Goal: Information Seeking & Learning: Learn about a topic

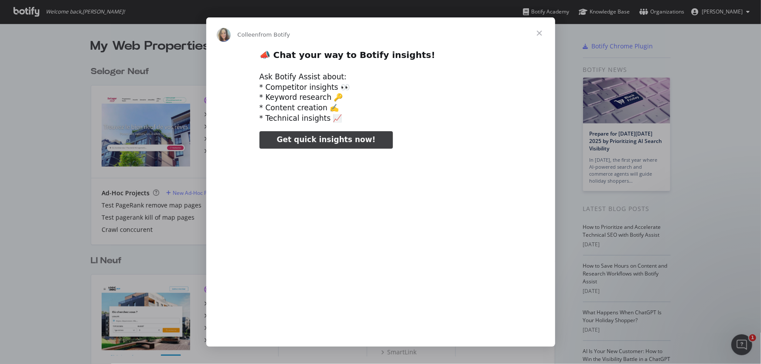
type input "982285"
click at [538, 33] on span "Close" at bounding box center [539, 32] width 31 height 31
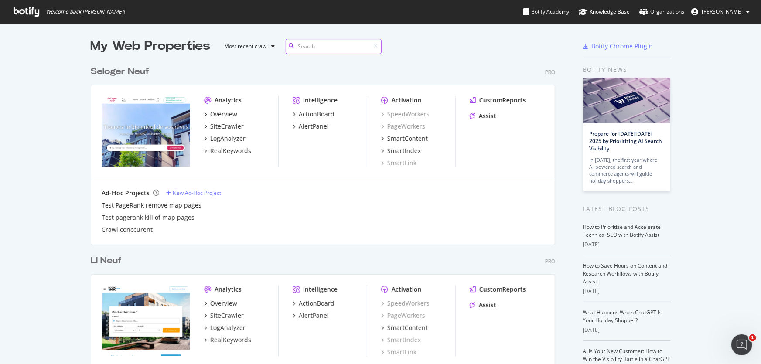
click at [343, 47] on input at bounding box center [334, 46] width 96 height 15
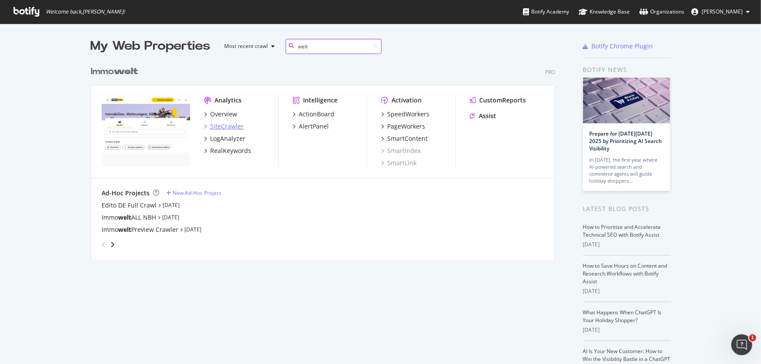
type input "welt"
click at [230, 127] on div "SiteCrawler" at bounding box center [227, 126] width 34 height 9
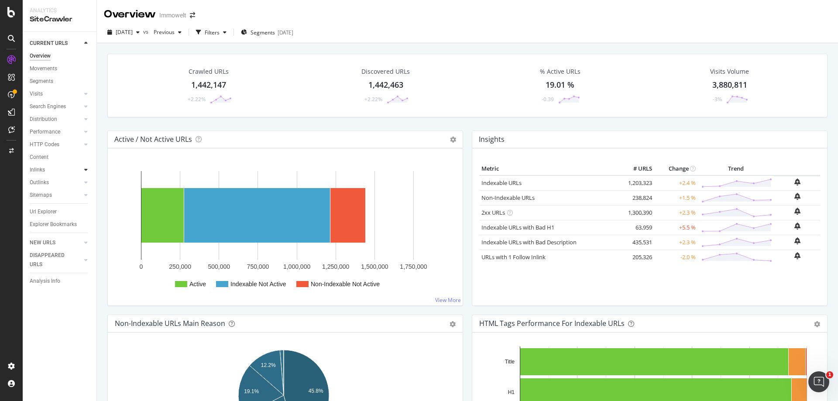
click at [86, 171] on icon at bounding box center [85, 169] width 3 height 5
click at [45, 168] on link "Inlinks" at bounding box center [56, 169] width 52 height 9
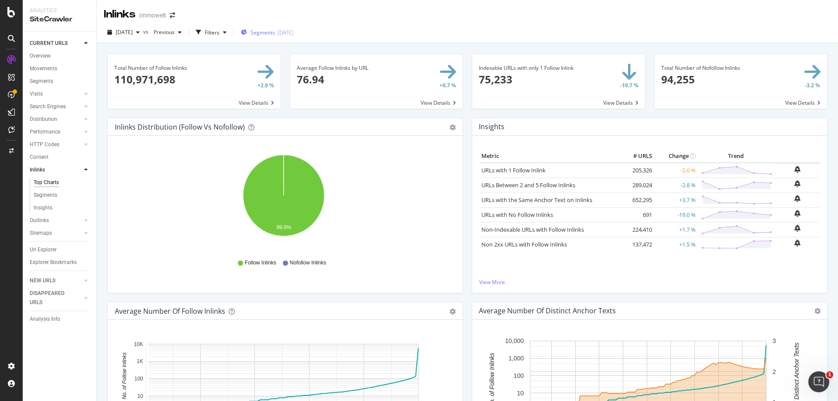
click at [293, 33] on div "Segments [DATE]" at bounding box center [267, 32] width 52 height 7
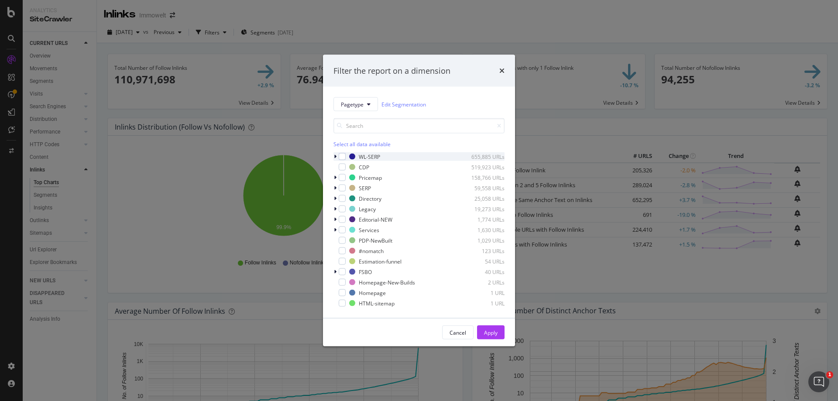
click at [336, 158] on icon "modal" at bounding box center [335, 156] width 3 height 5
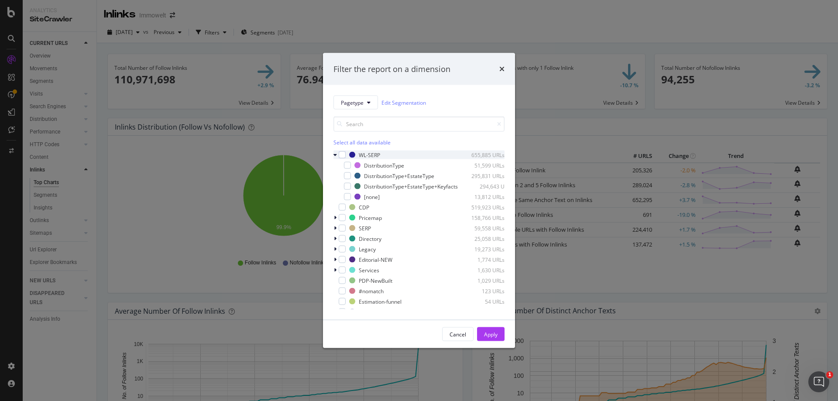
click at [337, 152] on div "modal" at bounding box center [335, 155] width 5 height 9
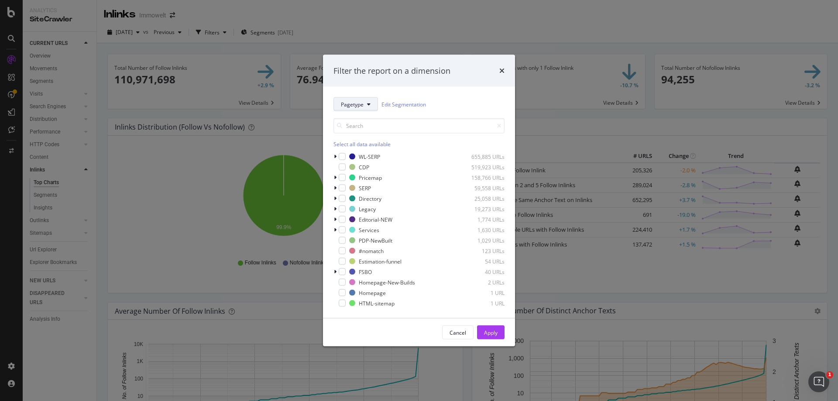
click at [364, 106] on button "Pagetype" at bounding box center [355, 104] width 45 height 14
click at [380, 149] on span "DistributionType" at bounding box center [369, 152] width 56 height 8
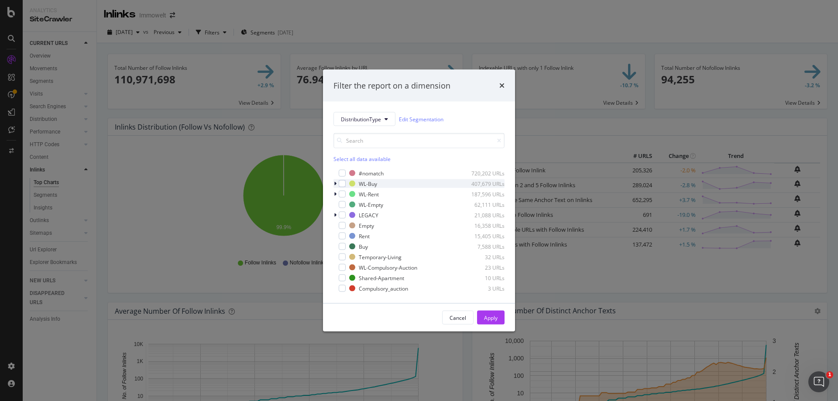
click at [336, 183] on icon "modal" at bounding box center [335, 183] width 3 height 5
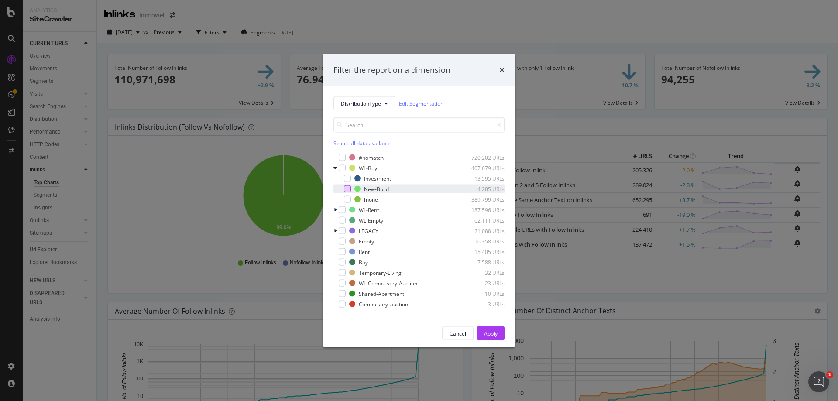
click at [347, 188] on div "modal" at bounding box center [347, 188] width 7 height 7
click at [497, 334] on div "Apply" at bounding box center [491, 332] width 14 height 7
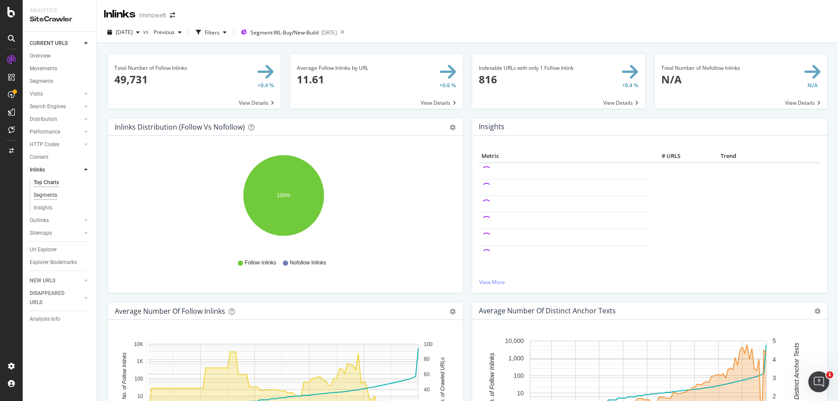
click at [44, 195] on div "Segments" at bounding box center [46, 195] width 24 height 9
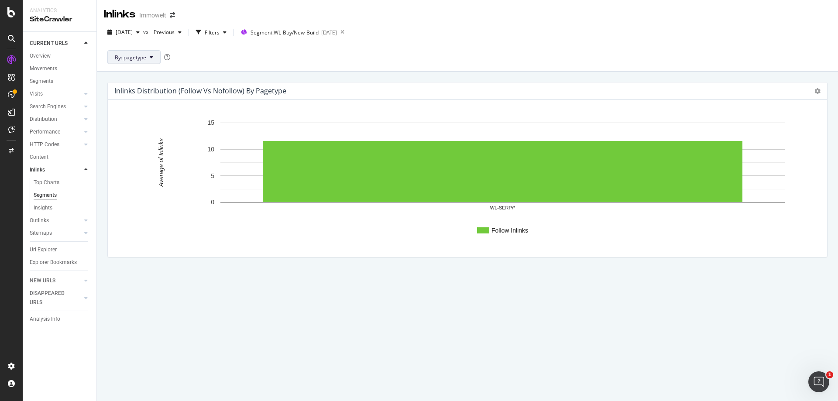
click at [140, 57] on span "By: pagetype" at bounding box center [130, 57] width 31 height 7
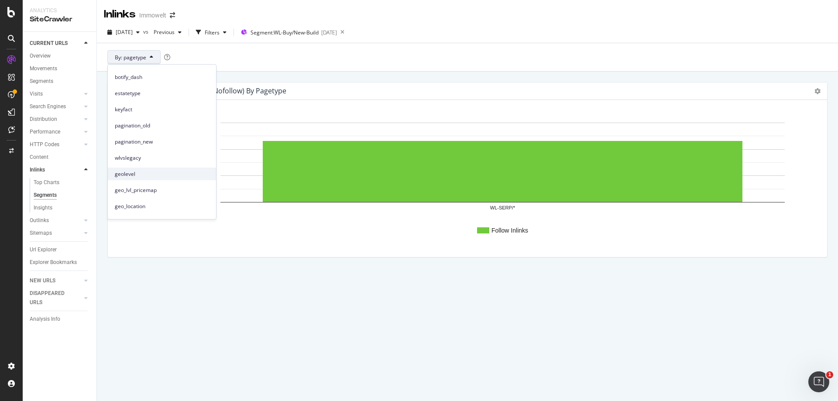
scroll to position [87, 0]
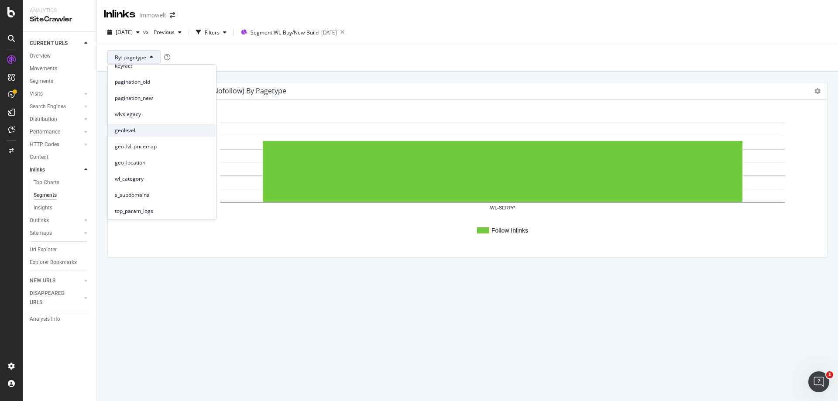
click at [157, 134] on span "geolevel" at bounding box center [162, 131] width 94 height 8
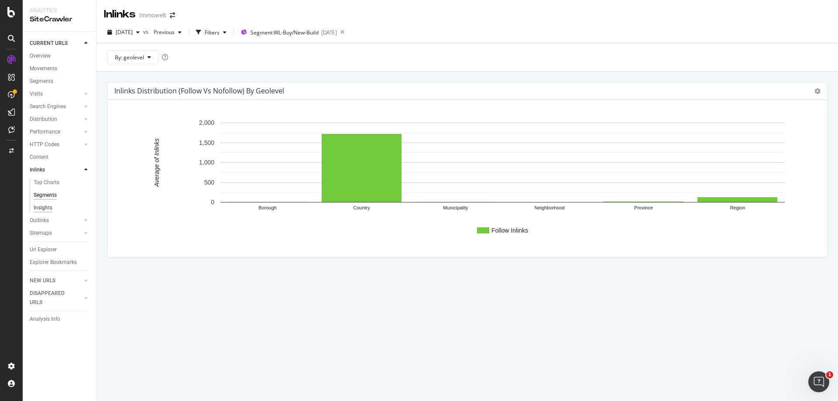
click at [45, 208] on div "Insights" at bounding box center [43, 207] width 19 height 9
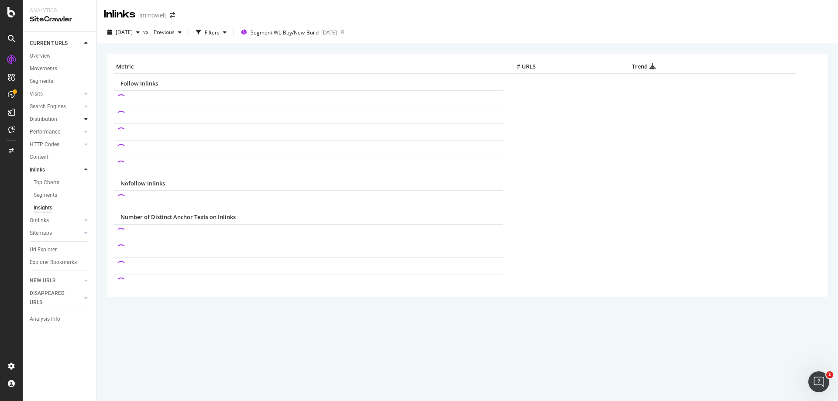
click at [86, 122] on icon at bounding box center [85, 118] width 3 height 5
click at [45, 132] on div "Top Charts" at bounding box center [47, 131] width 26 height 9
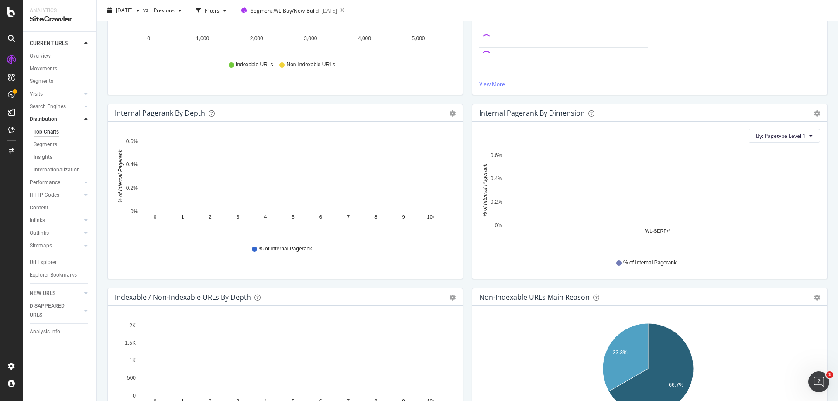
scroll to position [131, 0]
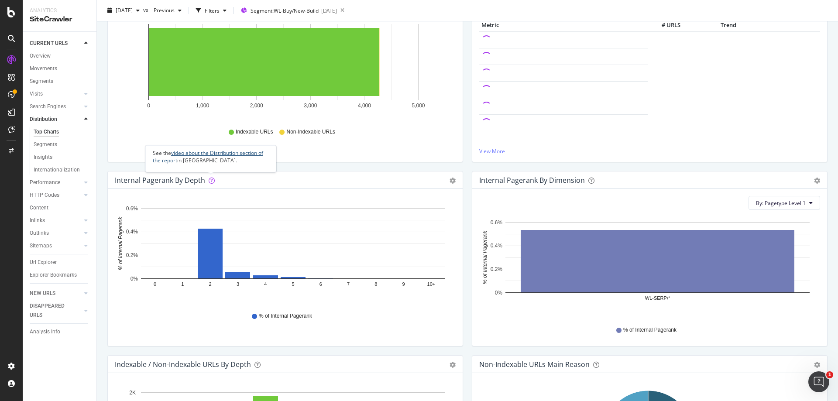
click at [230, 155] on link "video about the Distribution section of the report" at bounding box center [208, 156] width 110 height 15
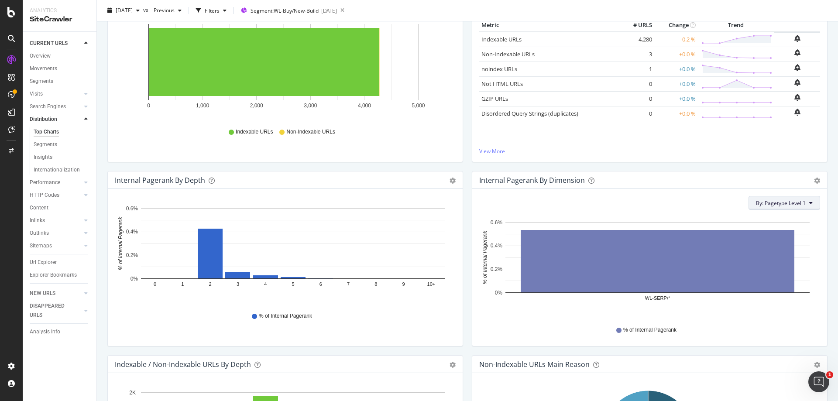
click at [761, 202] on span "By: Pagetype Level 1" at bounding box center [781, 202] width 50 height 7
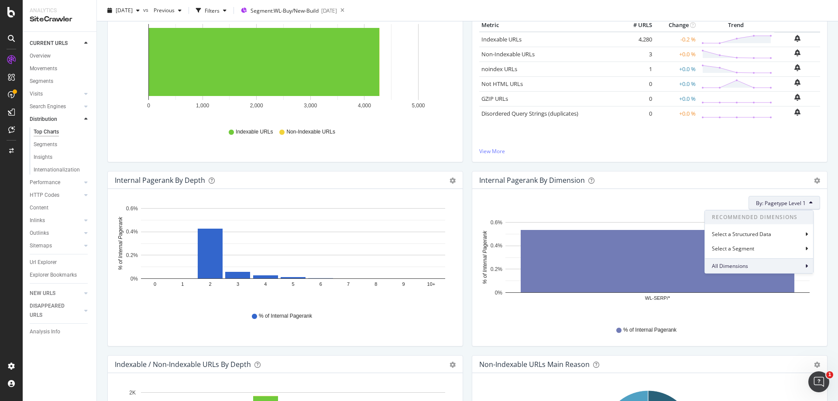
click at [760, 267] on div "All Dimensions" at bounding box center [759, 265] width 108 height 15
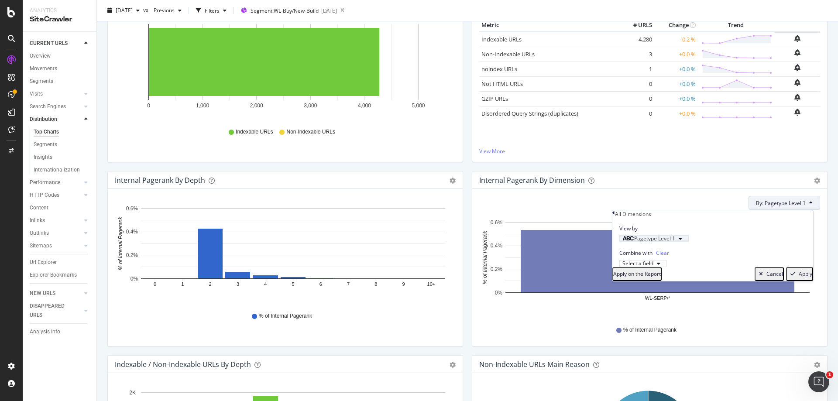
click at [682, 241] on icon "button" at bounding box center [679, 238] width 3 height 5
click at [655, 296] on div "Level 2" at bounding box center [637, 291] width 35 height 9
click at [690, 275] on div "Validate" at bounding box center [681, 270] width 20 height 7
click at [761, 277] on div "Apply" at bounding box center [805, 273] width 14 height 7
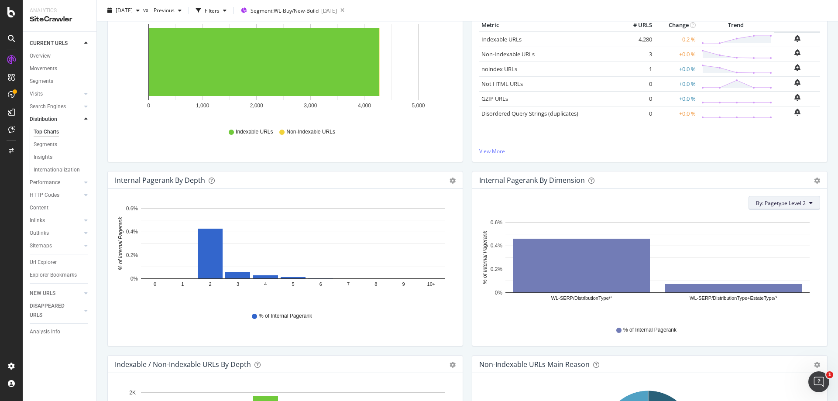
click at [761, 204] on button "By: Pagetype Level 2" at bounding box center [784, 203] width 72 height 14
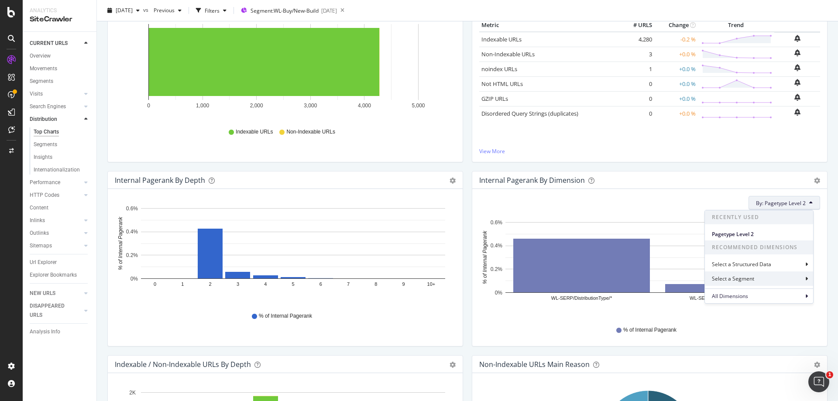
click at [760, 281] on div "Select a Segment" at bounding box center [759, 278] width 108 height 14
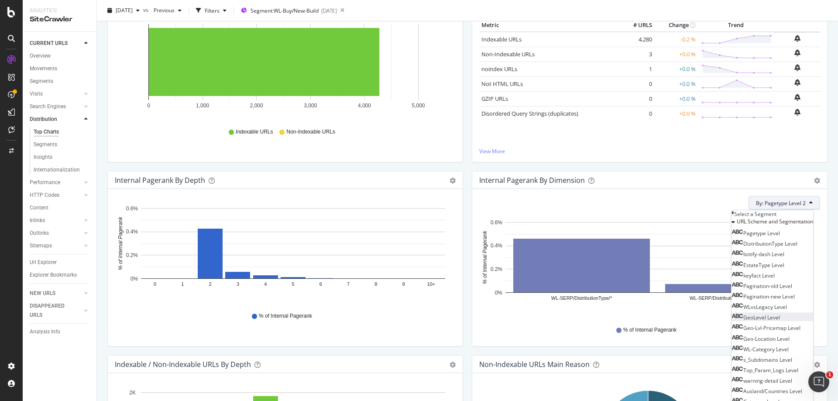
click at [761, 321] on span "GeoLevel Level" at bounding box center [761, 317] width 37 height 7
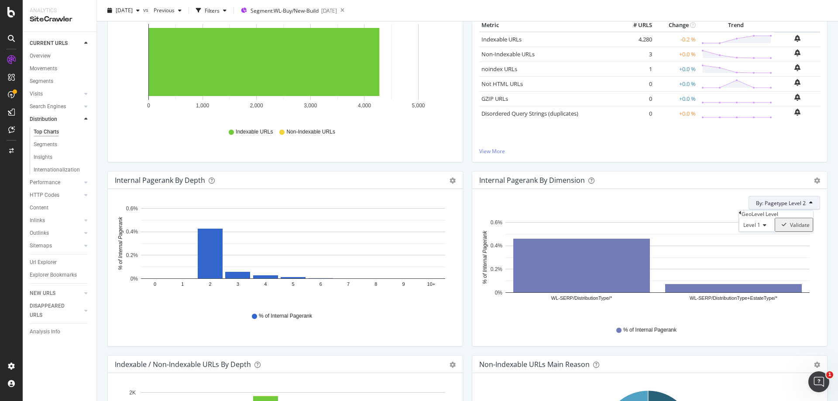
click at [761, 229] on div "Validate" at bounding box center [800, 224] width 20 height 7
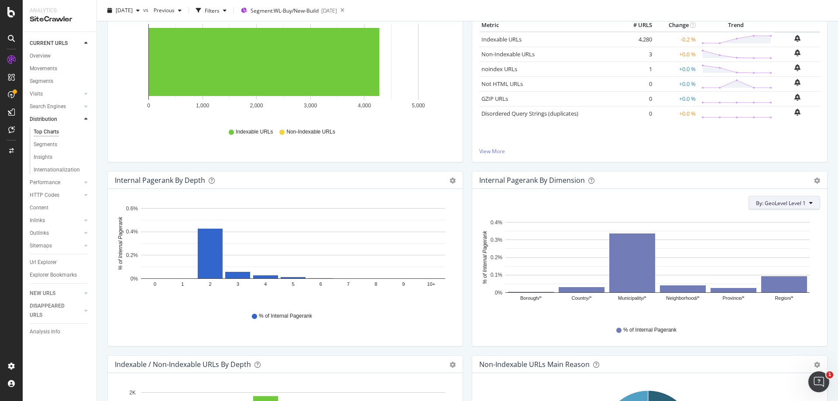
click at [761, 202] on span "By: GeoLevel Level 1" at bounding box center [781, 202] width 50 height 7
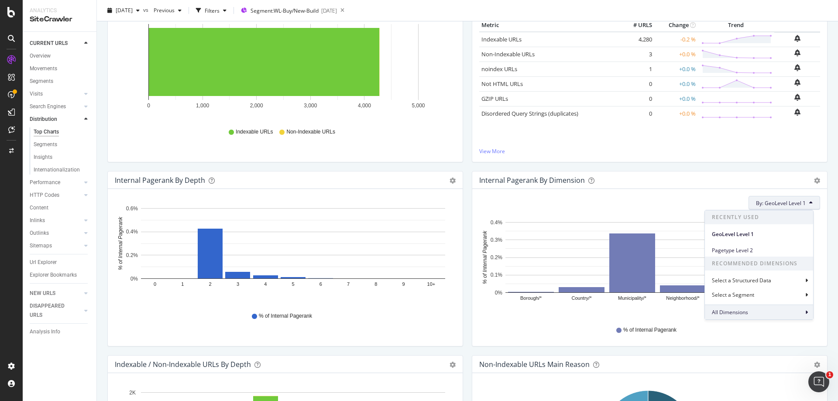
click at [745, 314] on span "All Dimensions" at bounding box center [730, 311] width 36 height 7
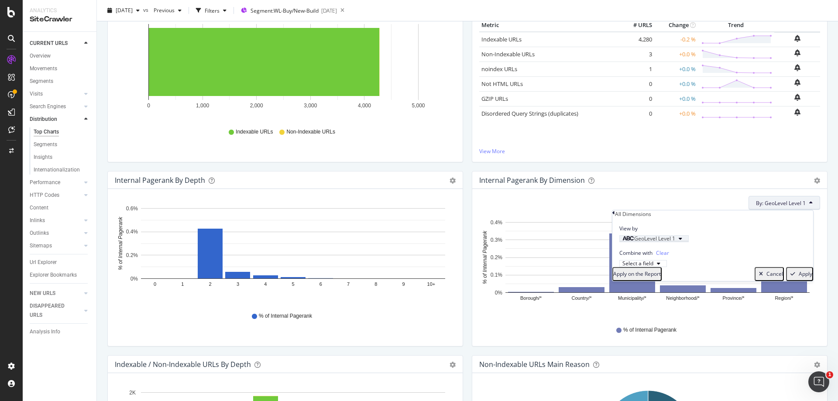
click at [682, 241] on icon "button" at bounding box center [679, 238] width 3 height 5
click at [639, 295] on span "Level 2" at bounding box center [630, 291] width 17 height 7
click at [690, 275] on div "Validate" at bounding box center [681, 270] width 20 height 7
click at [761, 277] on div "Apply" at bounding box center [805, 273] width 14 height 7
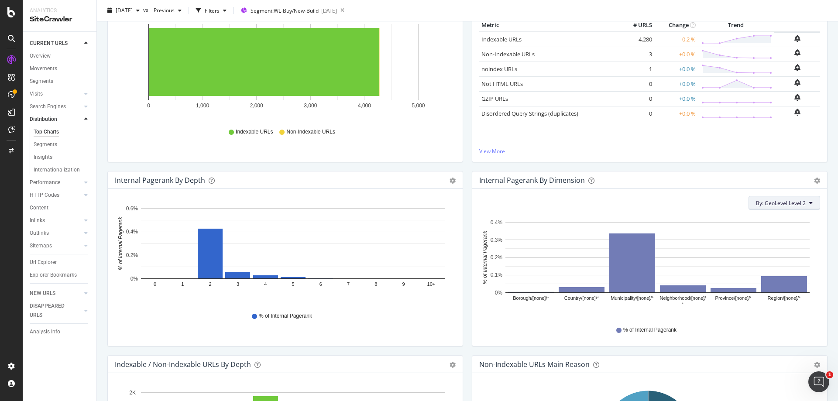
click at [761, 202] on span "By: GeoLevel Level 2" at bounding box center [781, 202] width 50 height 7
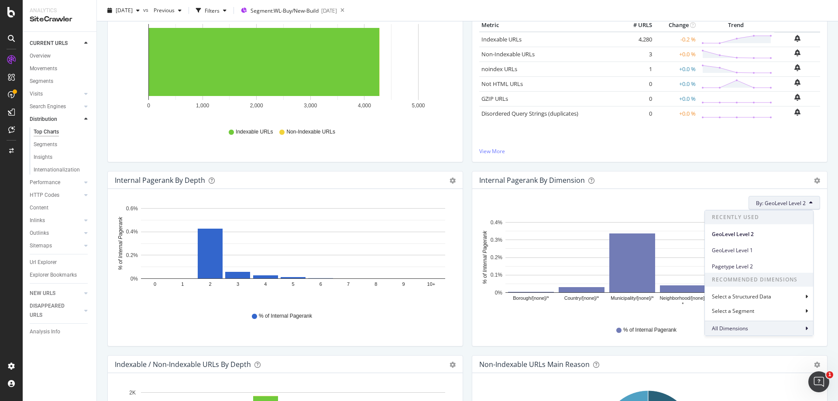
click at [744, 326] on span "All Dimensions" at bounding box center [730, 328] width 36 height 7
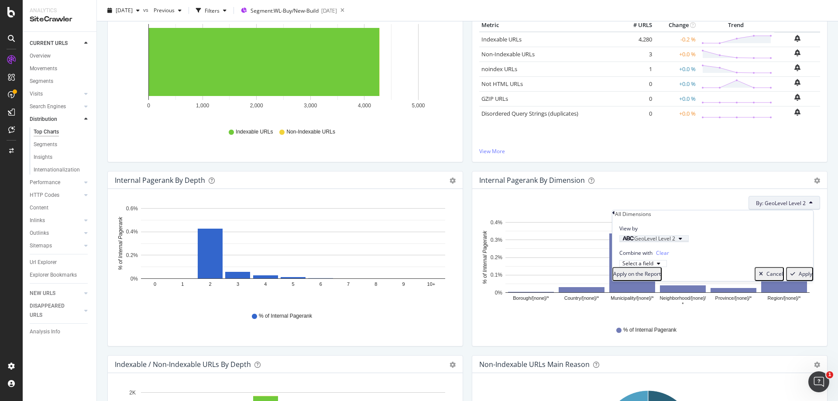
click at [685, 241] on div "button" at bounding box center [680, 238] width 10 height 5
click at [639, 305] on span "Level 3" at bounding box center [630, 300] width 17 height 7
click at [690, 275] on div "Validate" at bounding box center [681, 270] width 20 height 7
click at [761, 277] on div "Apply" at bounding box center [805, 273] width 14 height 7
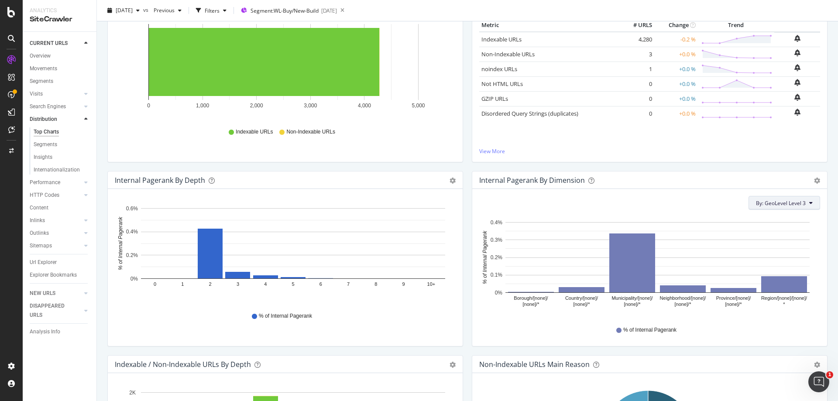
click at [761, 203] on span "By: GeoLevel Level 3" at bounding box center [781, 202] width 50 height 7
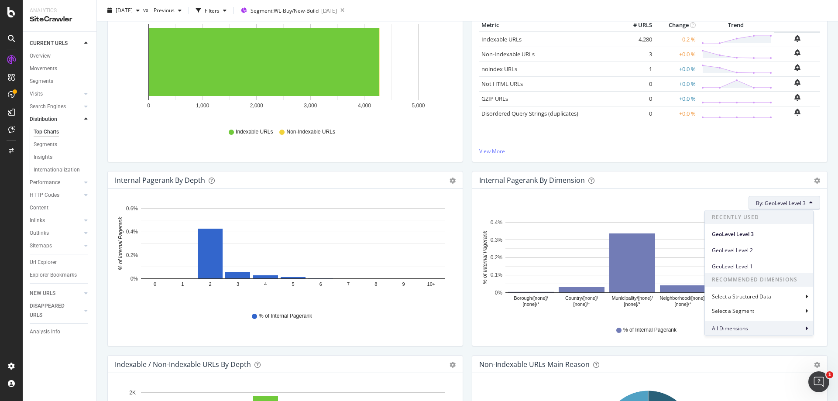
click at [738, 330] on span "All Dimensions" at bounding box center [730, 328] width 36 height 7
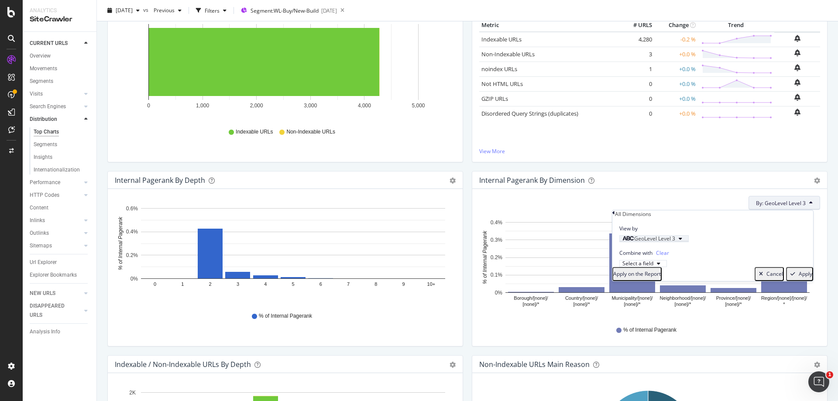
click at [675, 241] on div "GeoLevel Level 3" at bounding box center [648, 238] width 53 height 5
click at [639, 286] on span "Level 1" at bounding box center [630, 282] width 17 height 7
click at [690, 275] on div "Validate" at bounding box center [681, 270] width 20 height 7
click at [660, 266] on icon "button" at bounding box center [658, 263] width 3 height 5
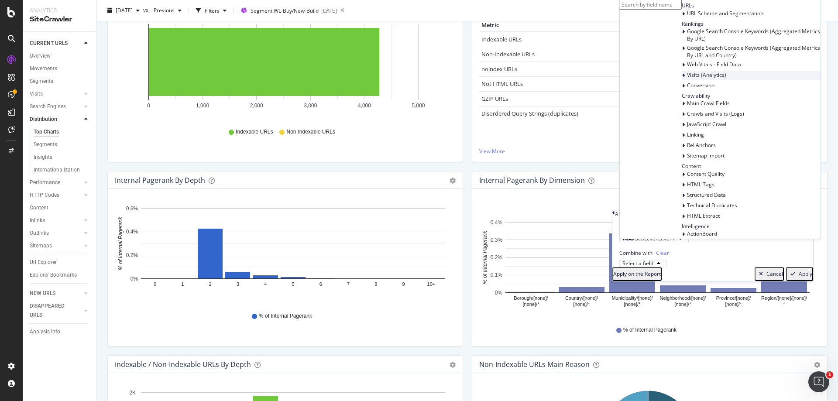
click at [687, 79] on span "Visits (Analytics)" at bounding box center [706, 74] width 39 height 7
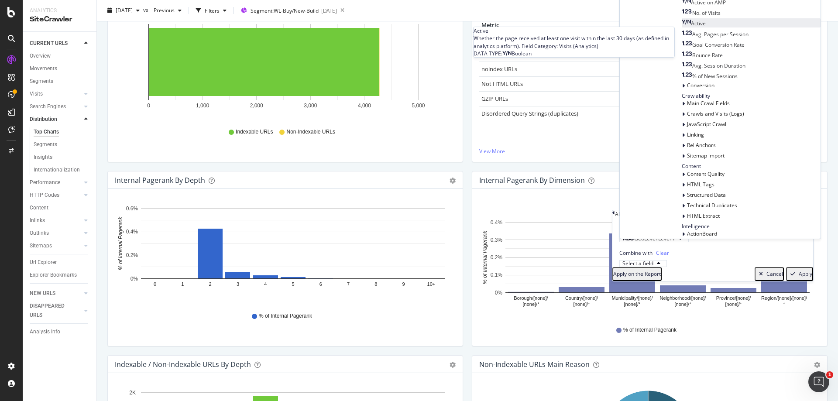
scroll to position [44, 0]
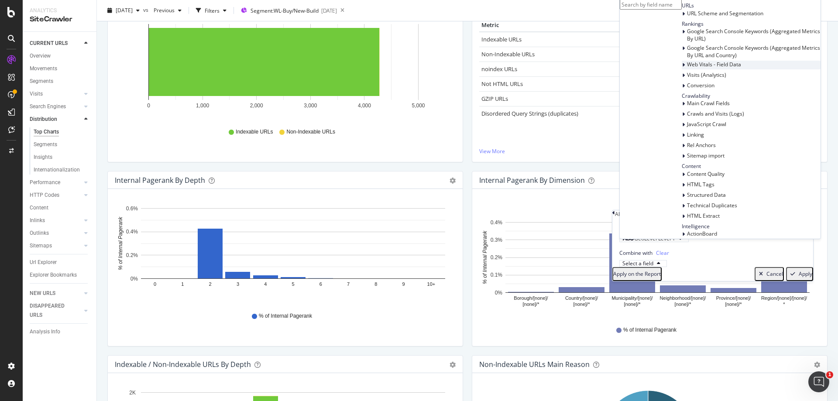
scroll to position [0, 0]
click at [673, 10] on input "text" at bounding box center [651, 5] width 62 height 10
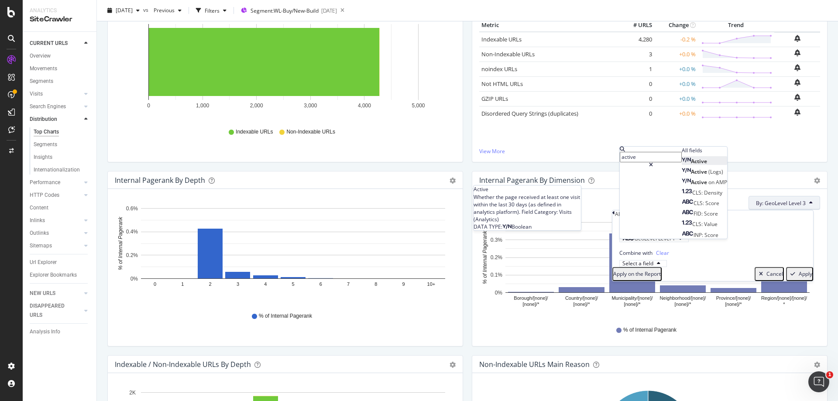
type input "active"
click at [682, 165] on div "Active" at bounding box center [694, 161] width 25 height 7
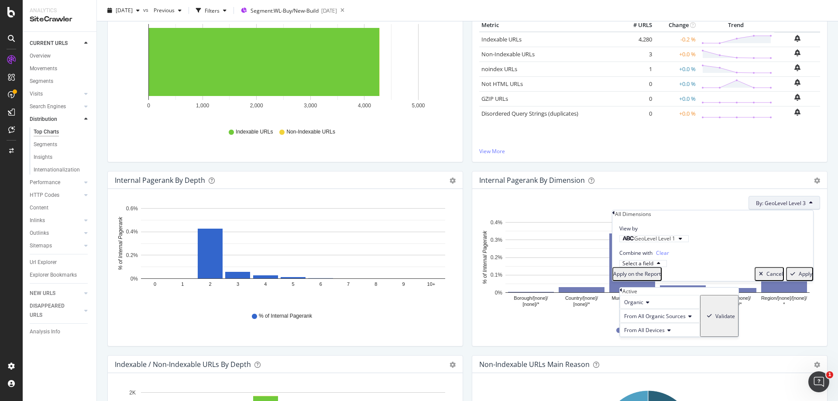
click at [719, 320] on div "Validate" at bounding box center [725, 315] width 20 height 7
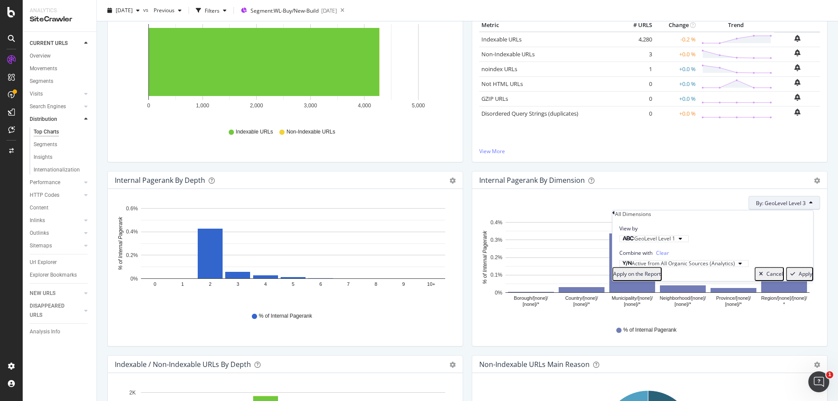
click at [761, 277] on div "Apply" at bounding box center [805, 273] width 14 height 7
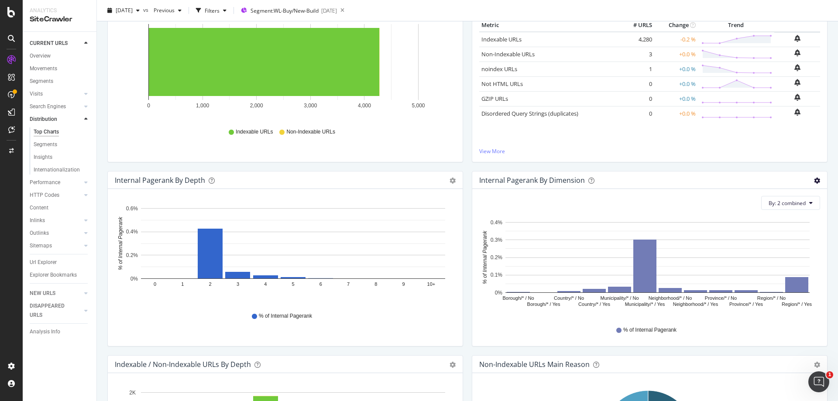
click at [761, 180] on icon "gear" at bounding box center [817, 181] width 6 height 6
click at [761, 176] on div "Internal Pagerank By Dimension" at bounding box center [640, 180] width 322 height 9
click at [761, 201] on span "By: 2 combined" at bounding box center [786, 202] width 37 height 7
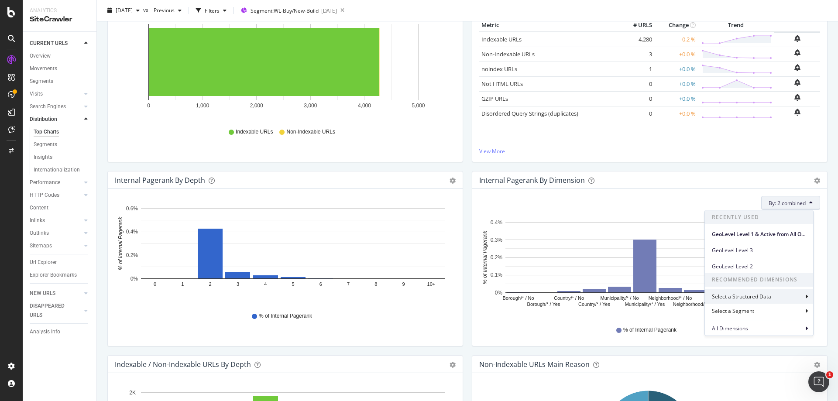
click at [761, 299] on div "Select a Structured Data" at bounding box center [742, 296] width 61 height 7
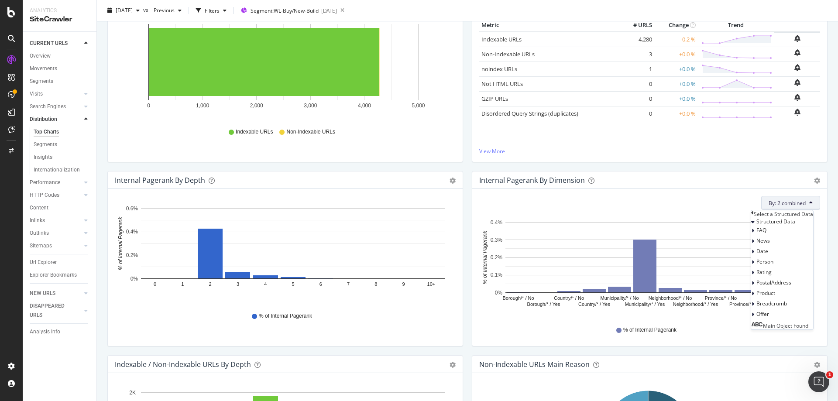
click at [751, 214] on div "Select a Structured Data" at bounding box center [782, 213] width 62 height 7
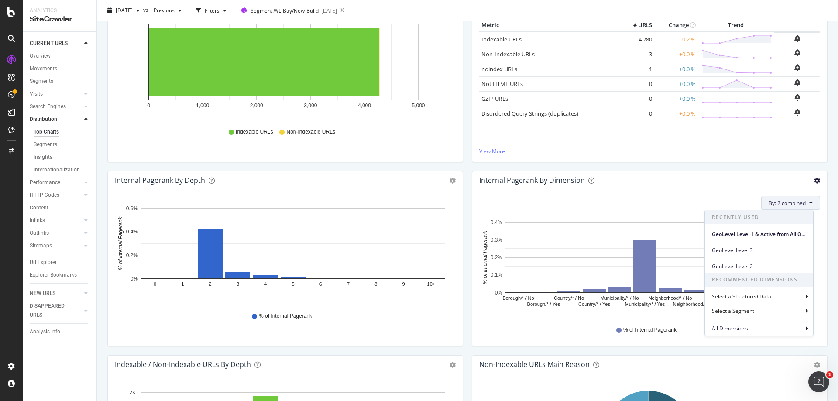
click at [761, 183] on icon "gear" at bounding box center [817, 181] width 6 height 6
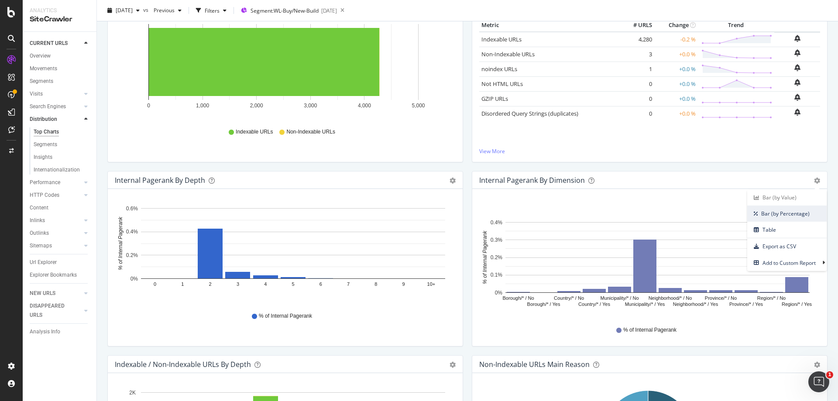
click at [761, 212] on span "Bar (by Percentage)" at bounding box center [786, 214] width 79 height 12
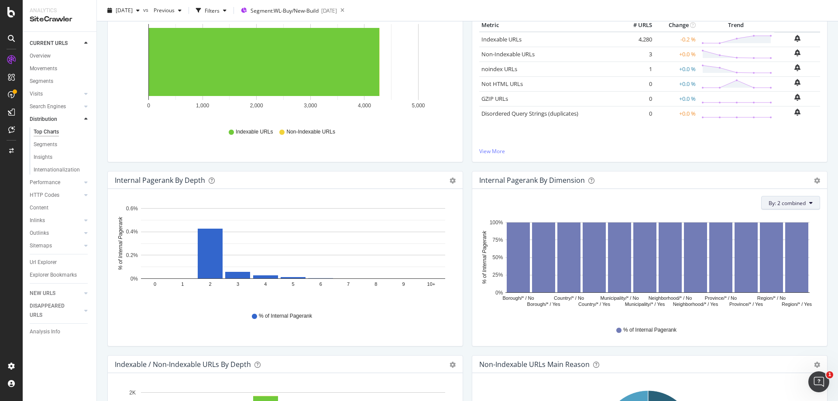
click at [761, 206] on span "By: 2 combined" at bounding box center [786, 202] width 37 height 7
click at [761, 180] on icon "gear" at bounding box center [817, 181] width 6 height 6
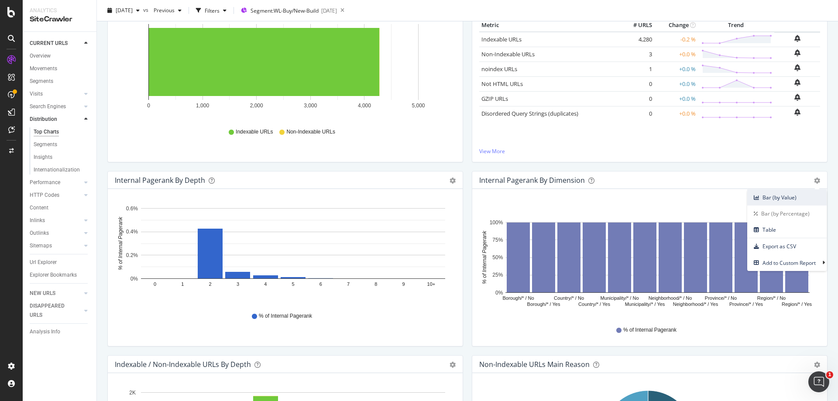
click at [761, 196] on span "Bar (by Value)" at bounding box center [786, 198] width 79 height 12
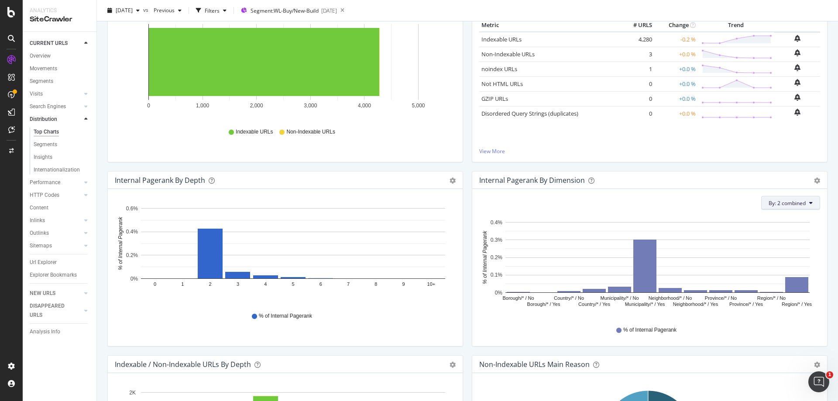
click at [761, 201] on button "By: 2 combined" at bounding box center [790, 203] width 59 height 14
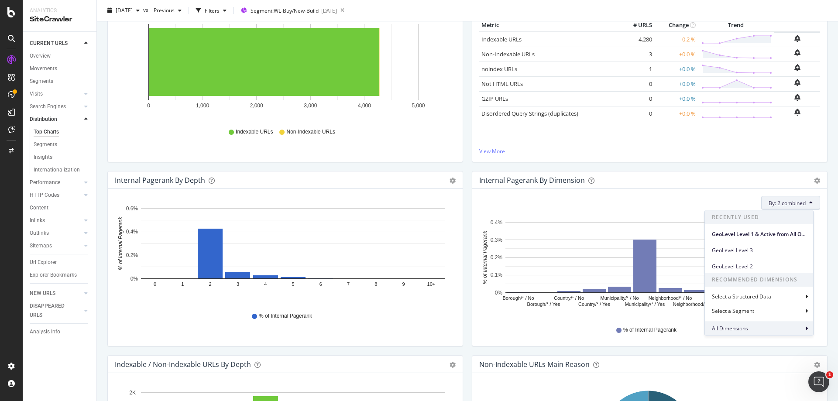
click at [761, 329] on div "All Dimensions" at bounding box center [759, 328] width 108 height 15
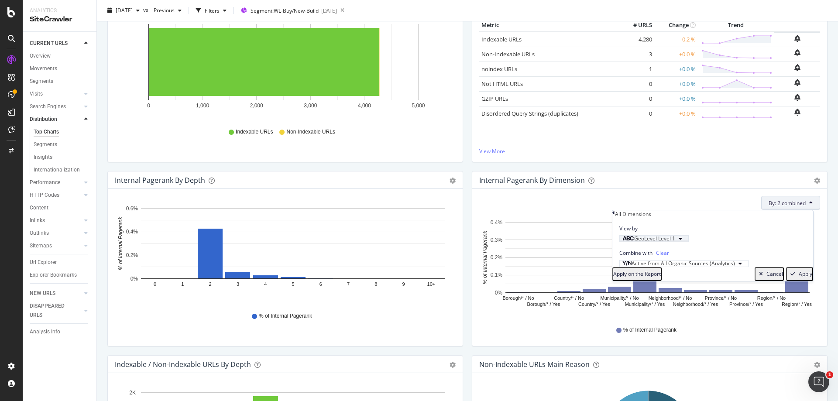
click at [682, 241] on icon "button" at bounding box center [679, 238] width 3 height 5
click at [630, 264] on div "GeoLevel Level" at bounding box center [640, 260] width 37 height 7
click at [622, 264] on div "GeoLevel Level Level 1 Validate" at bounding box center [657, 267] width 74 height 21
click at [761, 263] on div "Combine with Clear Active from All Organic Sources (Analytics)" at bounding box center [712, 254] width 201 height 24
click at [663, 257] on span "Clear" at bounding box center [662, 252] width 13 height 7
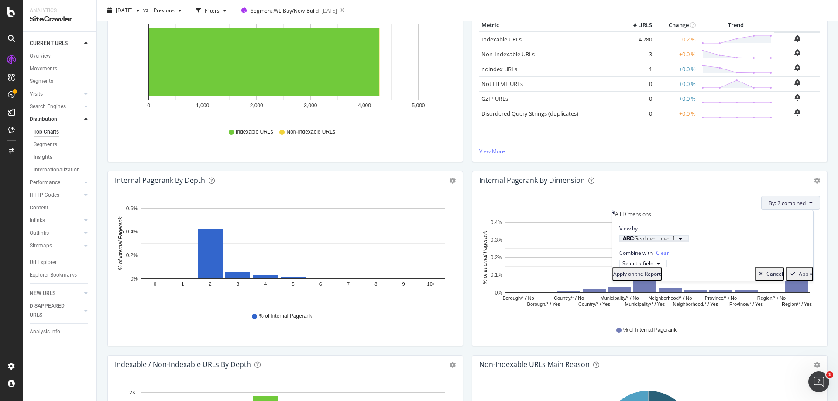
click at [675, 241] on div "GeoLevel Level 1" at bounding box center [648, 238] width 53 height 5
click at [627, 264] on div "GeoLevel Level" at bounding box center [657, 260] width 74 height 7
click at [626, 264] on div "GeoLevel Level" at bounding box center [657, 260] width 74 height 7
click at [620, 264] on div "GeoLevel Level Level 1 Validate" at bounding box center [657, 267] width 74 height 21
click at [622, 262] on icon at bounding box center [621, 259] width 3 height 5
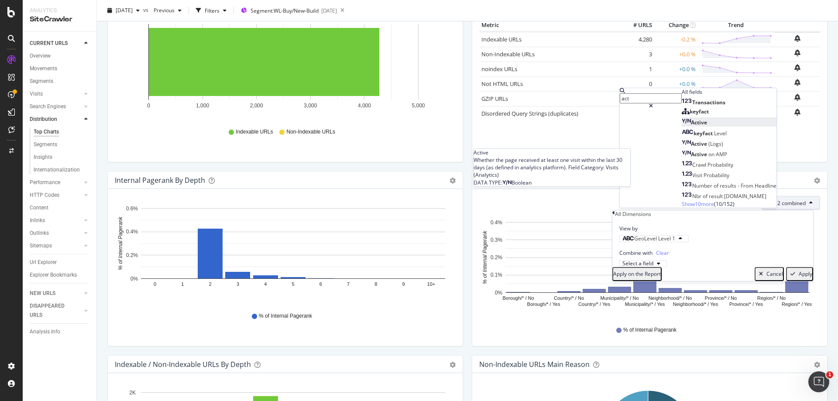
type input "act"
click at [692, 126] on div "Active" at bounding box center [694, 122] width 25 height 7
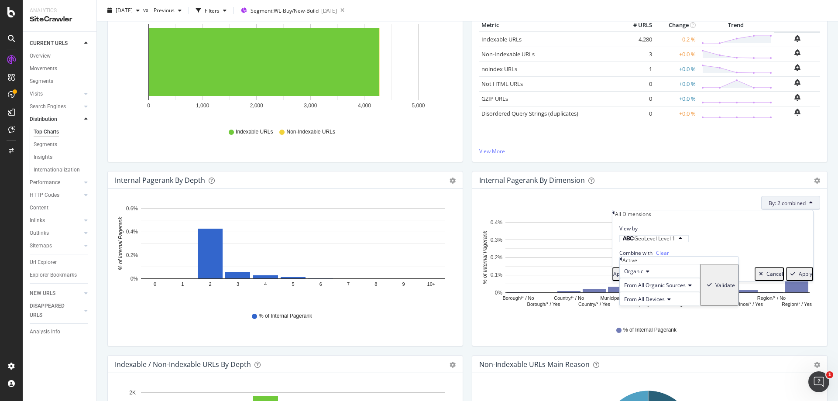
click at [720, 289] on div "Validate" at bounding box center [725, 284] width 20 height 7
click at [761, 277] on div "Apply" at bounding box center [805, 273] width 14 height 7
